Goal: Navigation & Orientation: Understand site structure

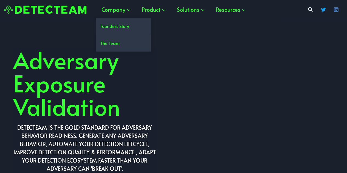
click at [117, 26] on link "Founders Story" at bounding box center [123, 26] width 55 height 17
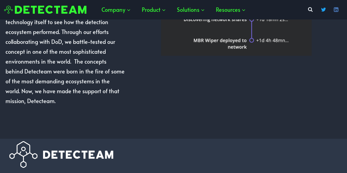
scroll to position [499, 0]
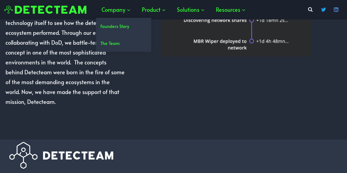
click at [112, 42] on link "The Team" at bounding box center [123, 43] width 55 height 17
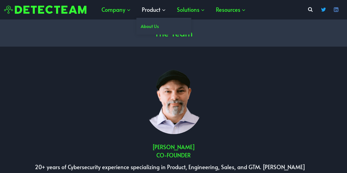
click at [154, 8] on span "Product Expand" at bounding box center [154, 10] width 24 height 10
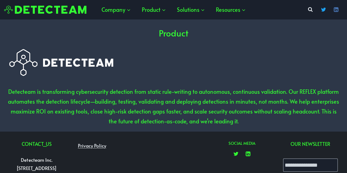
scroll to position [43, 0]
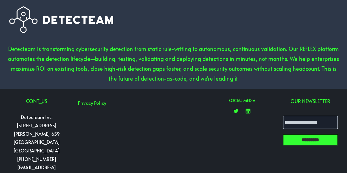
click at [95, 104] on link "Privacy Policy" at bounding box center [92, 102] width 34 height 11
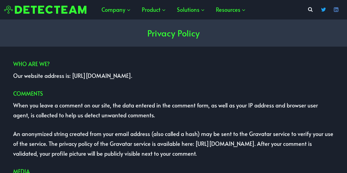
click at [63, 7] on img at bounding box center [45, 9] width 82 height 9
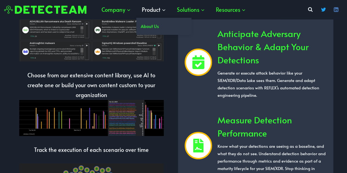
scroll to position [884, 0]
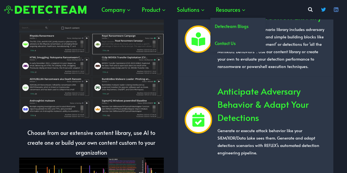
click at [233, 26] on link "Detecteam Blogs" at bounding box center [237, 26] width 55 height 17
